Goal: Transaction & Acquisition: Book appointment/travel/reservation

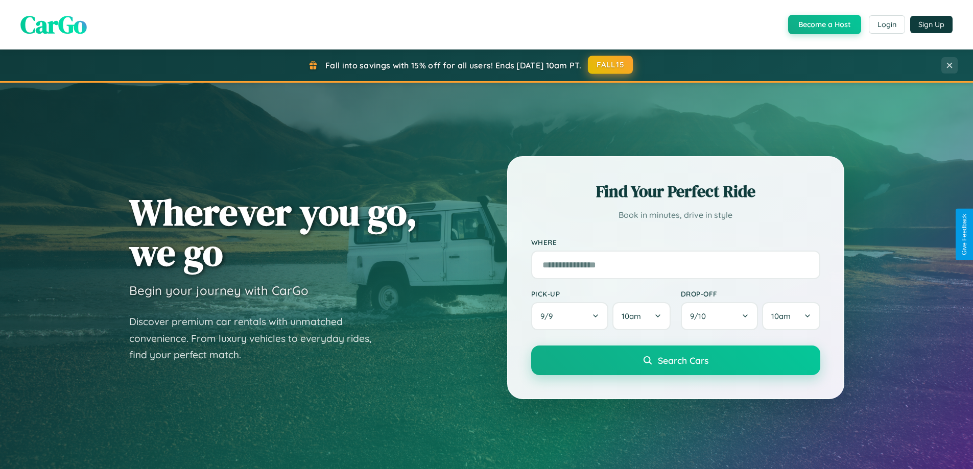
click at [611, 65] on button "FALL15" at bounding box center [610, 65] width 45 height 18
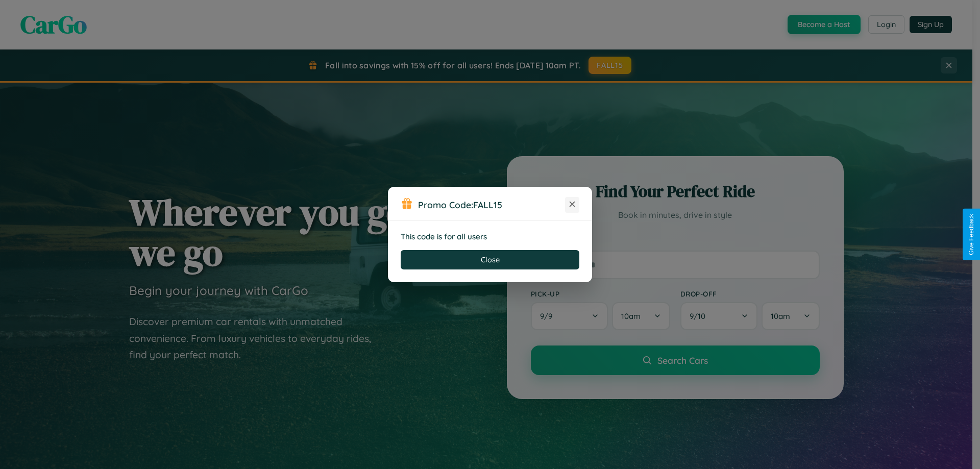
click at [572, 205] on icon at bounding box center [572, 204] width 10 height 10
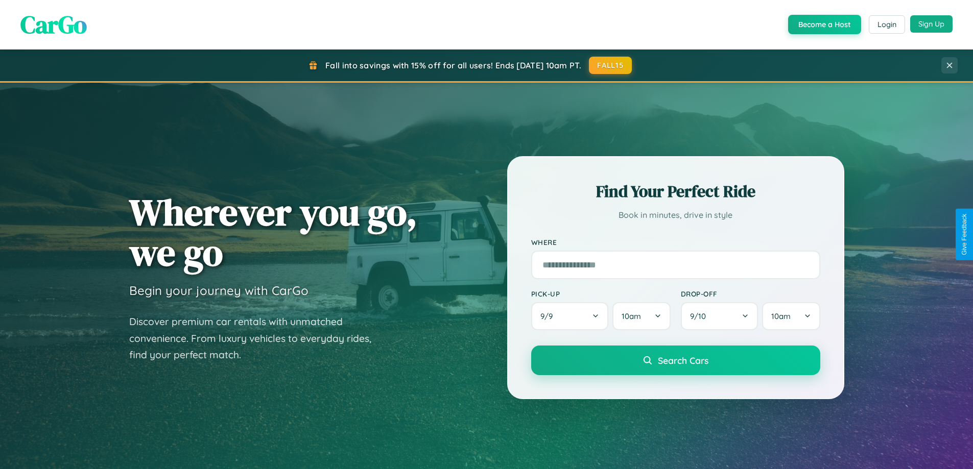
click at [931, 24] on button "Sign Up" at bounding box center [931, 23] width 42 height 17
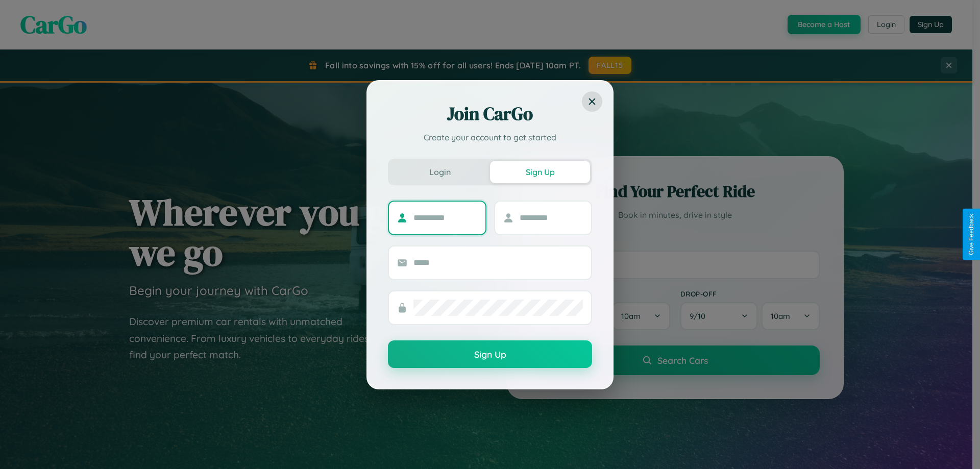
click at [445, 217] on input "text" at bounding box center [446, 218] width 64 height 16
type input "******"
click at [551, 217] on input "text" at bounding box center [552, 218] width 64 height 16
type input "*****"
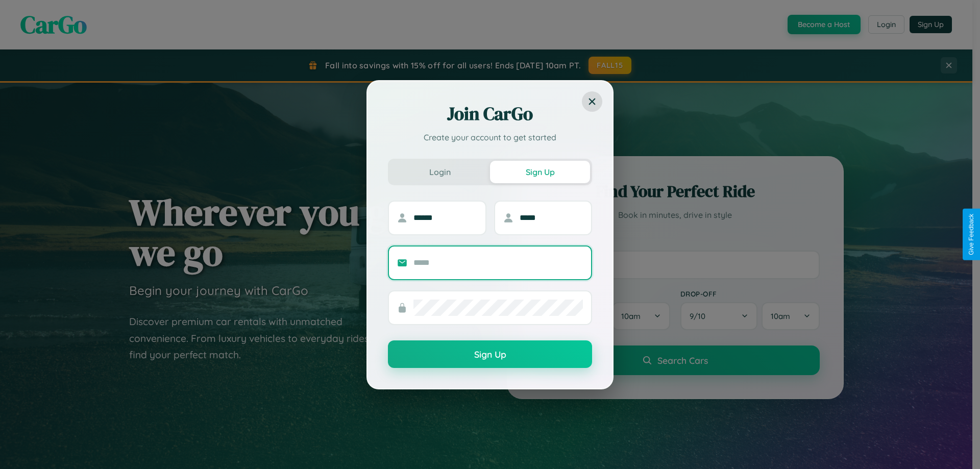
click at [498, 262] on input "text" at bounding box center [498, 263] width 169 height 16
type input "**********"
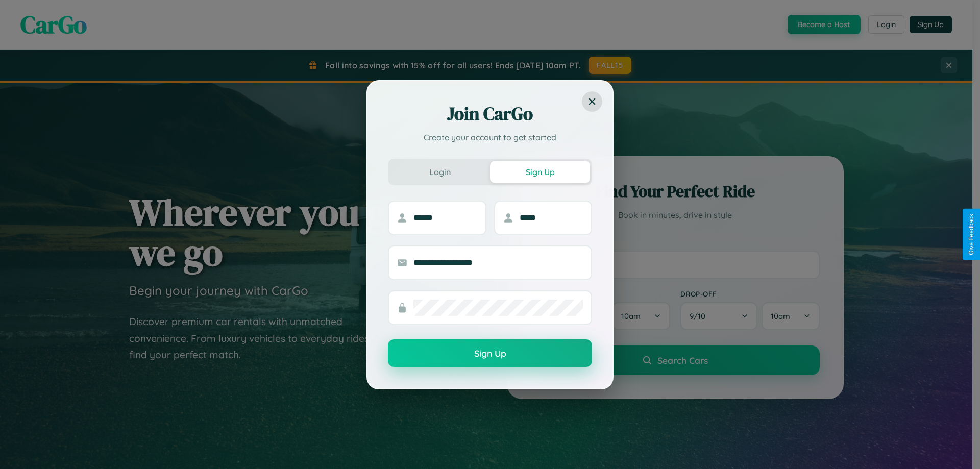
click at [490, 354] on button "Sign Up" at bounding box center [490, 353] width 204 height 28
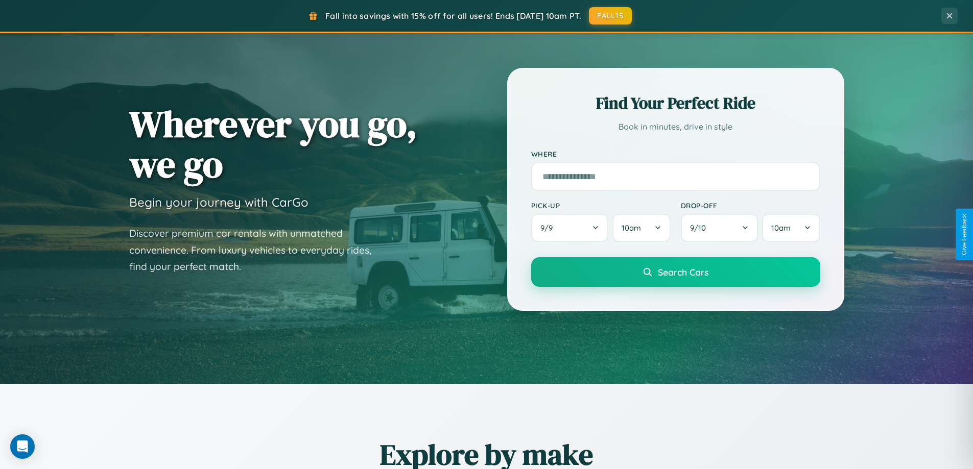
scroll to position [1196, 0]
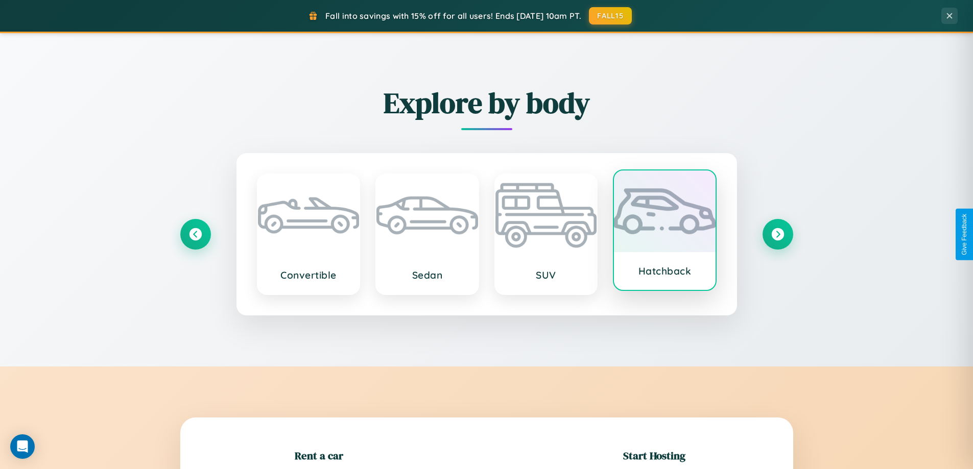
click at [664, 233] on div at bounding box center [665, 212] width 102 height 82
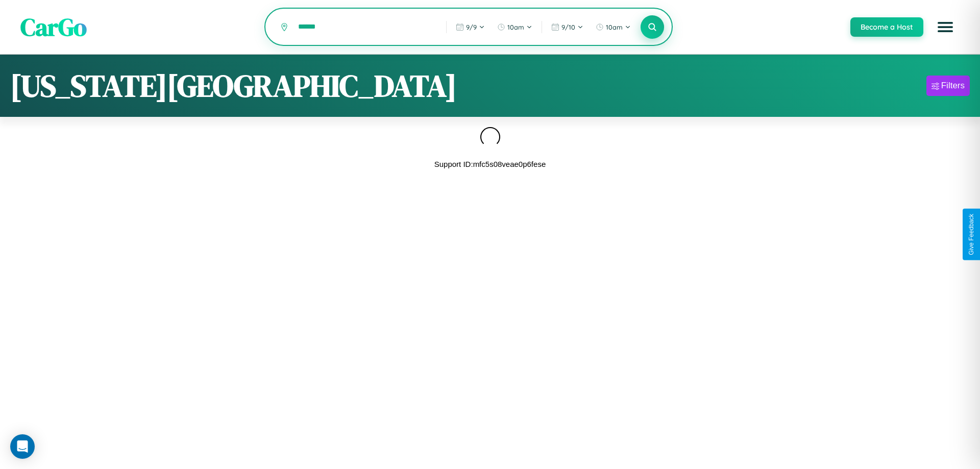
type input "******"
click at [652, 28] on icon at bounding box center [652, 27] width 10 height 10
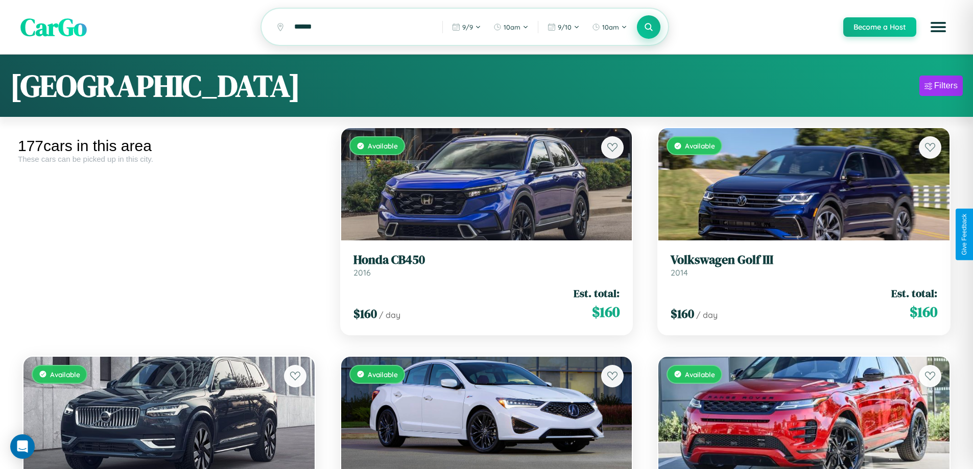
scroll to position [6544, 0]
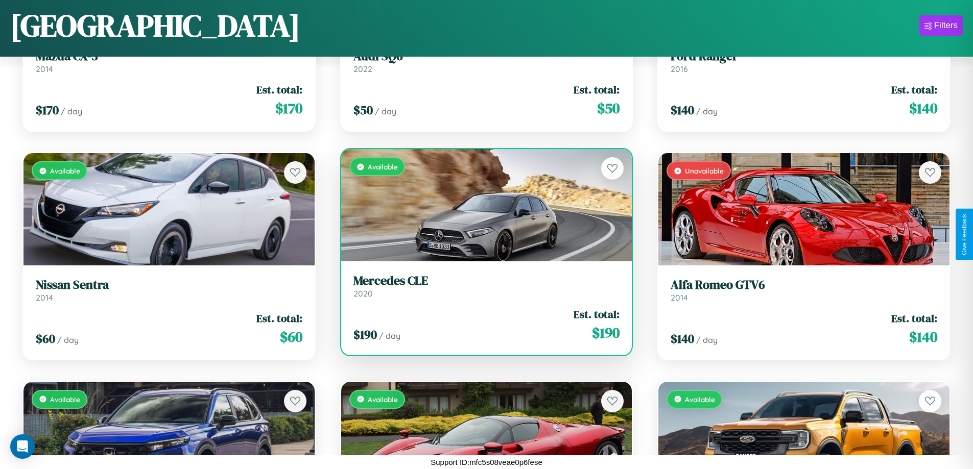
click at [482, 286] on h3 "Mercedes CLE" at bounding box center [486, 281] width 266 height 15
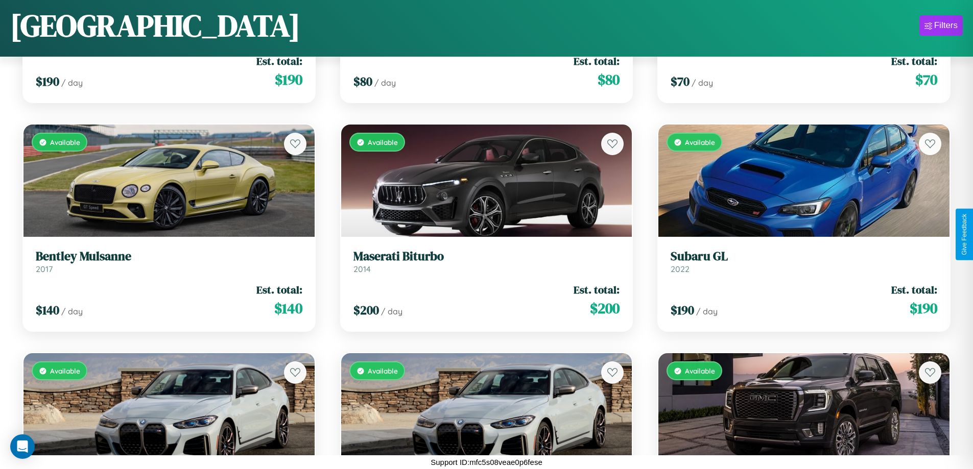
scroll to position [601, 0]
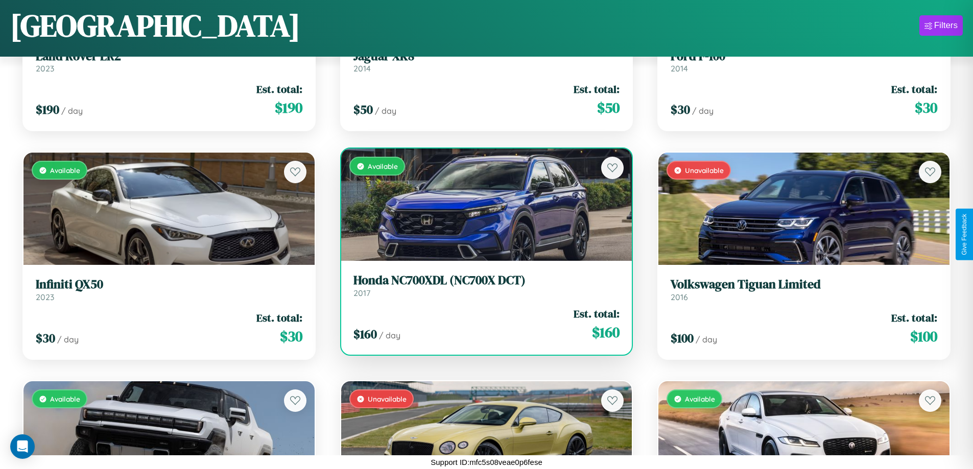
click at [482, 285] on h3 "Honda NC700XDL (NC700X DCT)" at bounding box center [486, 280] width 266 height 15
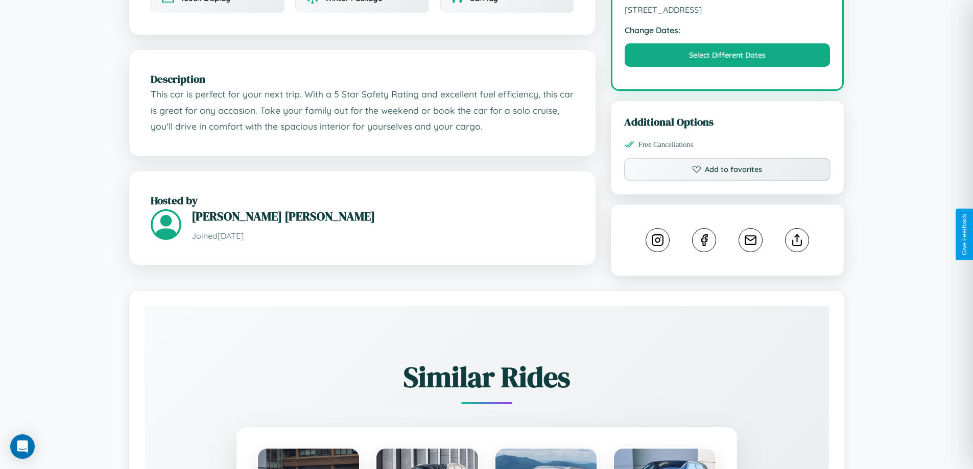
scroll to position [335, 0]
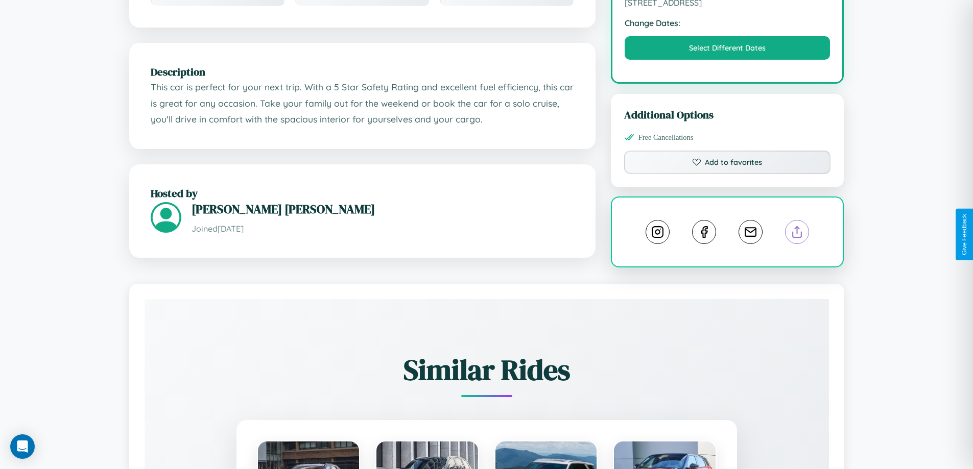
click at [797, 233] on line at bounding box center [797, 230] width 0 height 7
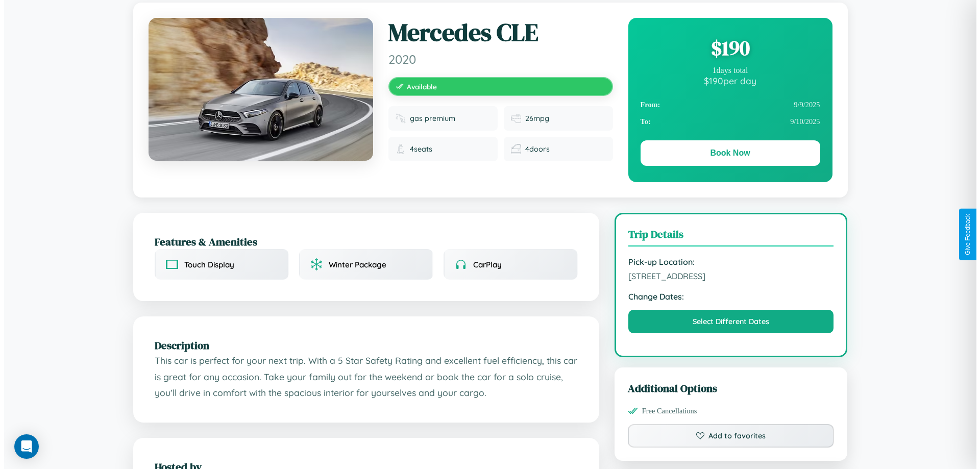
scroll to position [0, 0]
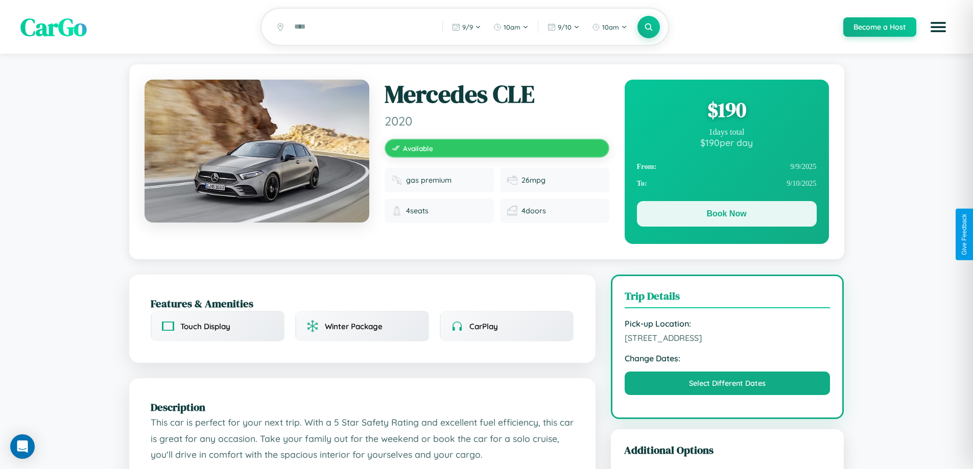
click at [726, 215] on button "Book Now" at bounding box center [727, 214] width 180 height 26
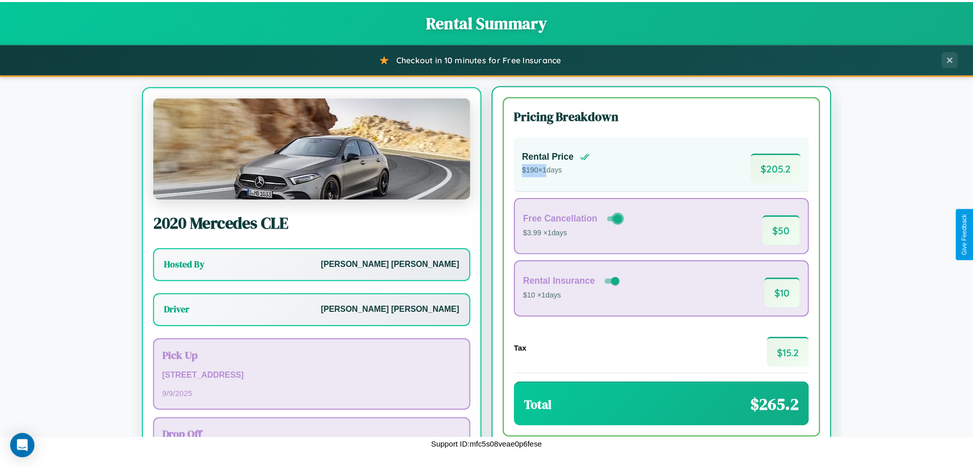
scroll to position [47, 0]
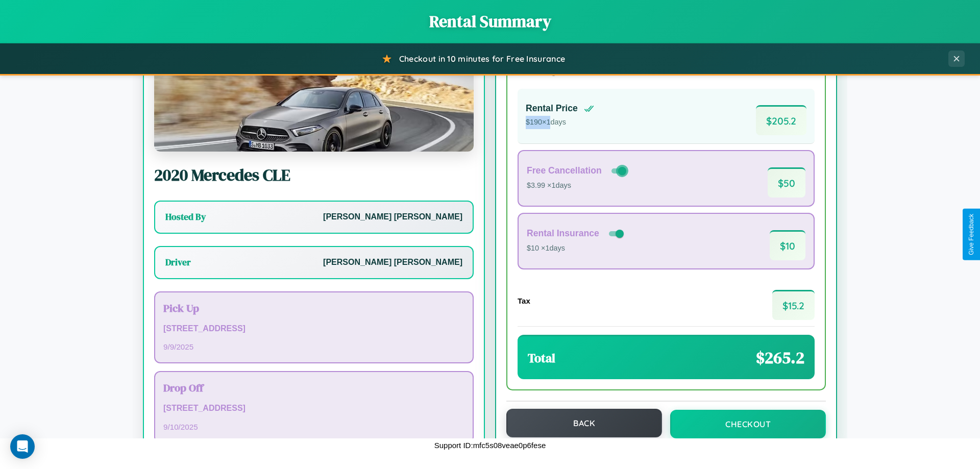
click at [579, 423] on button "Back" at bounding box center [584, 423] width 156 height 29
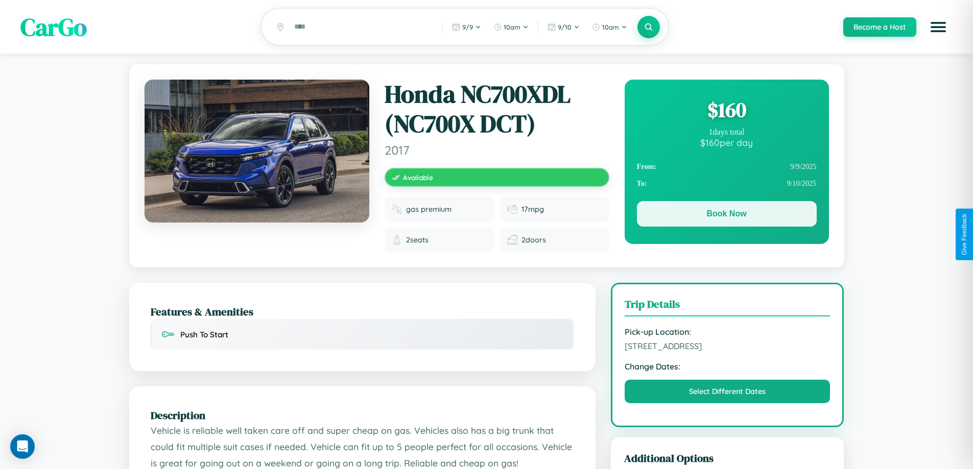
click at [726, 215] on button "Book Now" at bounding box center [727, 214] width 180 height 26
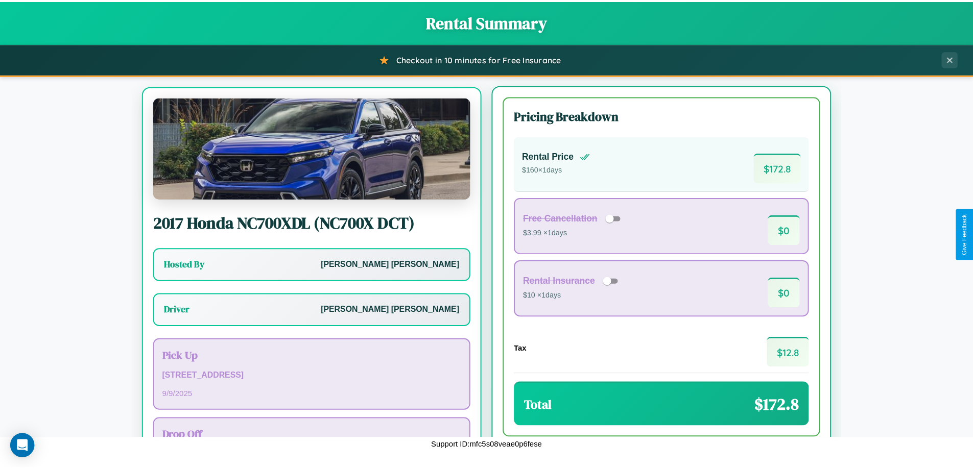
scroll to position [47, 0]
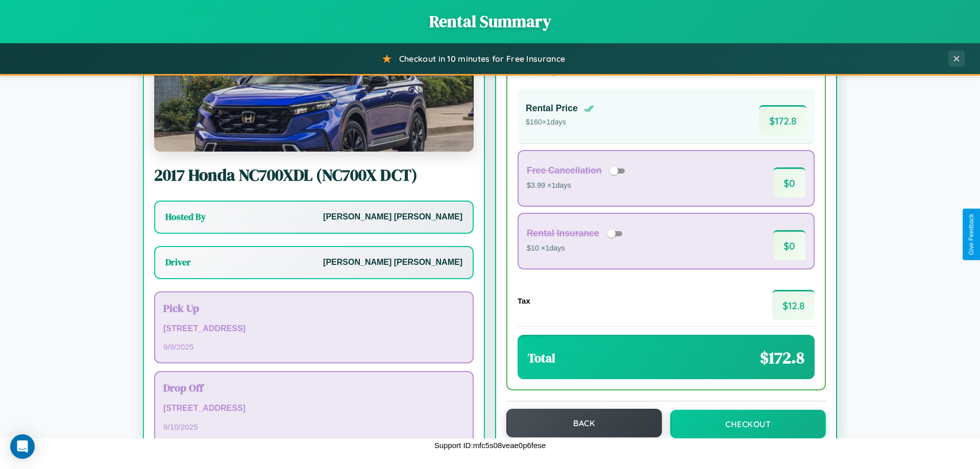
click at [579, 423] on button "Back" at bounding box center [584, 423] width 156 height 29
